Goal: Information Seeking & Learning: Learn about a topic

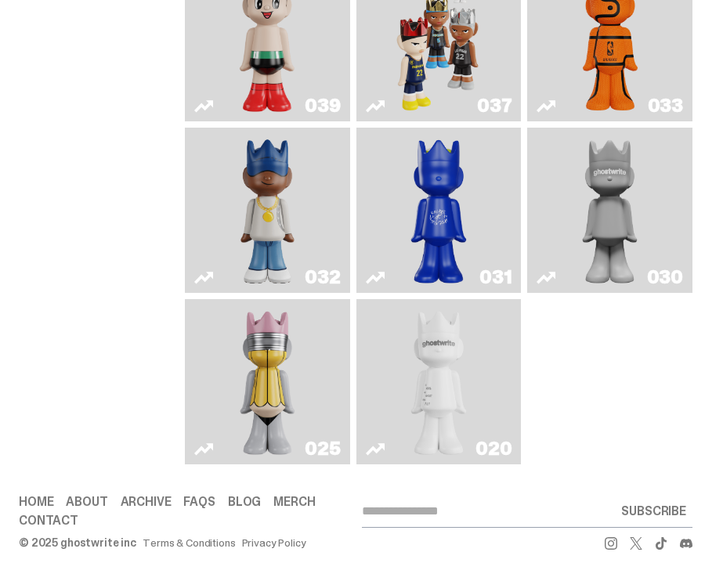
scroll to position [1011, 0]
click at [420, 329] on img "ghost" at bounding box center [438, 381] width 85 height 153
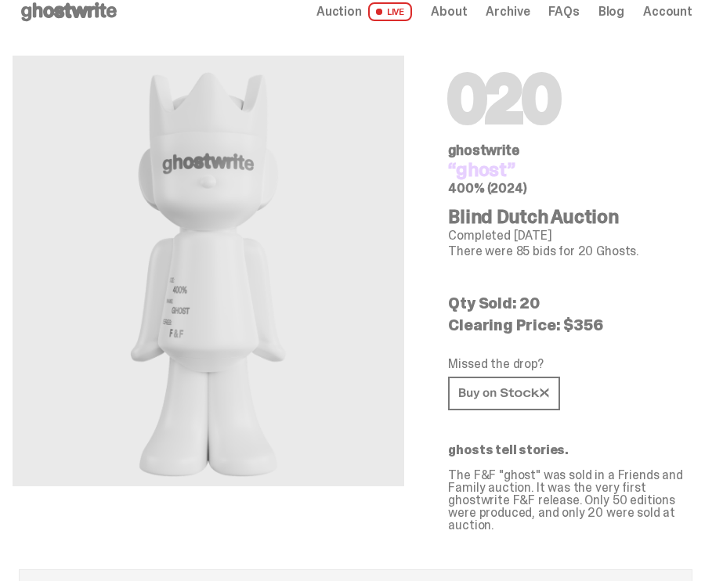
scroll to position [22, 0]
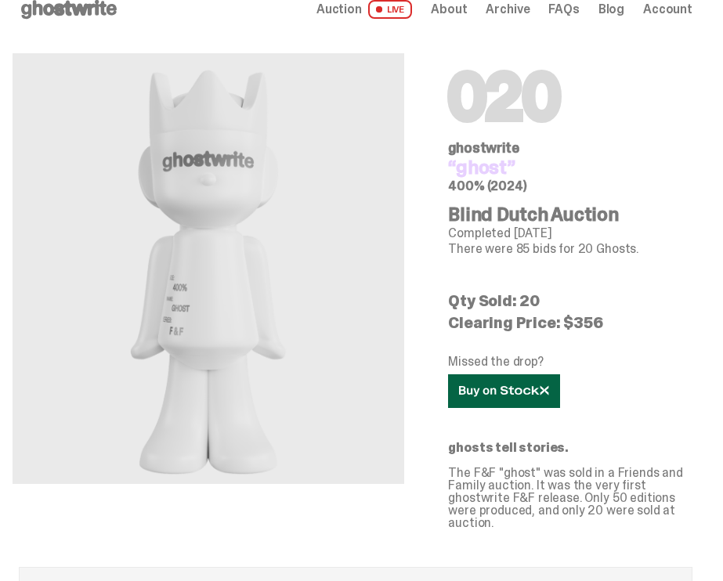
click at [512, 399] on link at bounding box center [504, 391] width 112 height 34
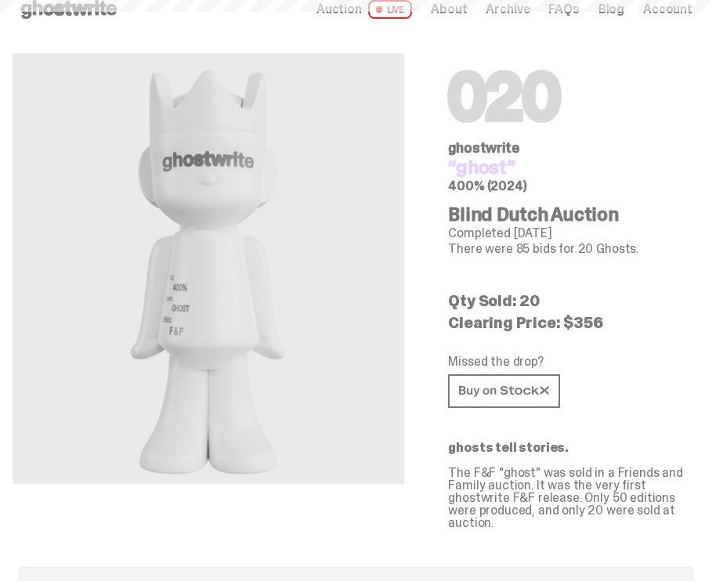
scroll to position [1011, 0]
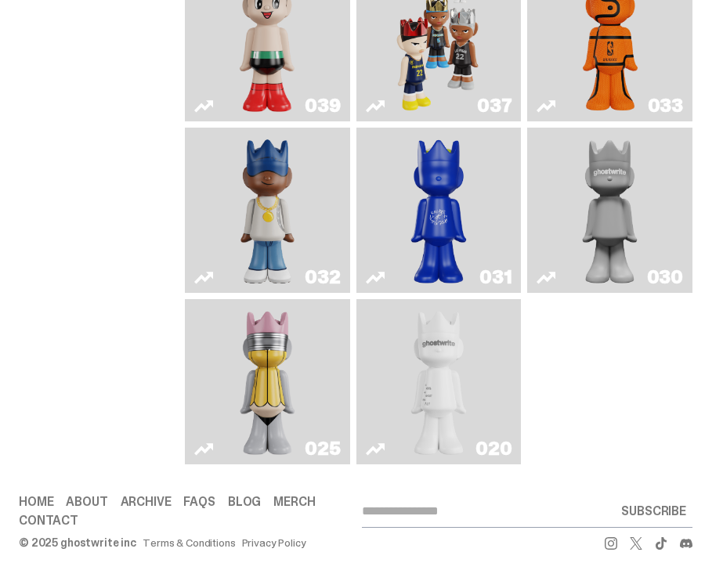
click at [272, 165] on img "Swingman" at bounding box center [267, 210] width 85 height 153
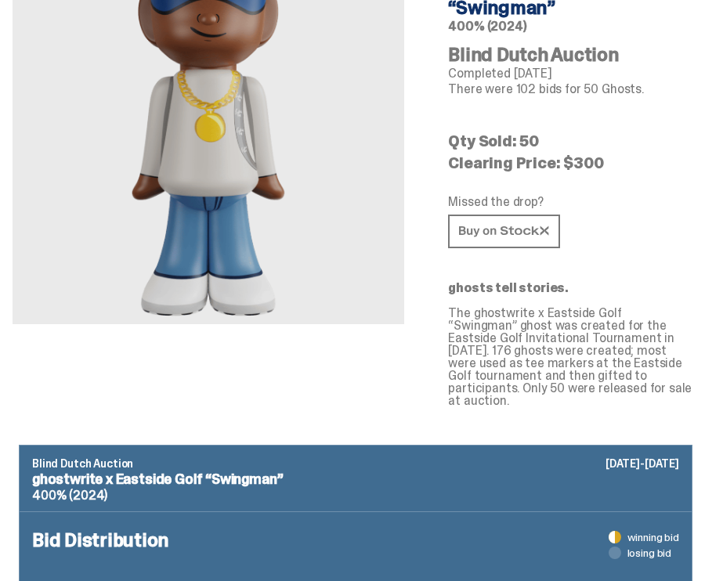
scroll to position [182, 0]
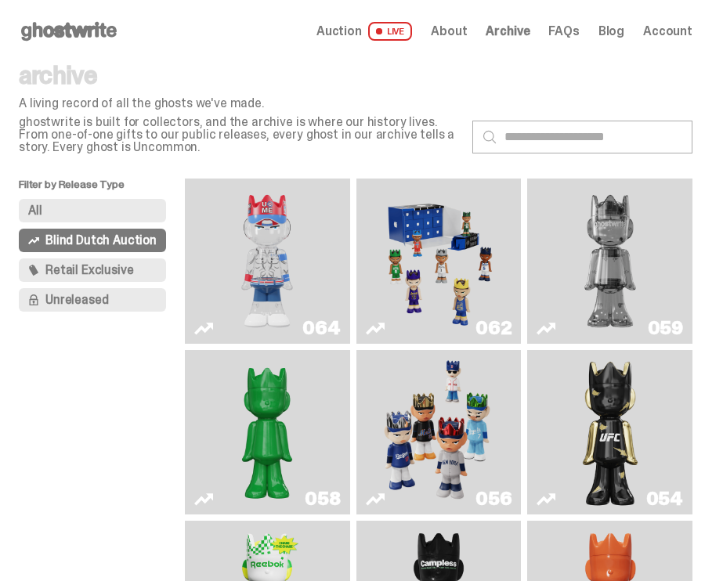
click at [445, 251] on img "Game Face (2025)" at bounding box center [439, 261] width 122 height 153
